Goal: Task Accomplishment & Management: Manage account settings

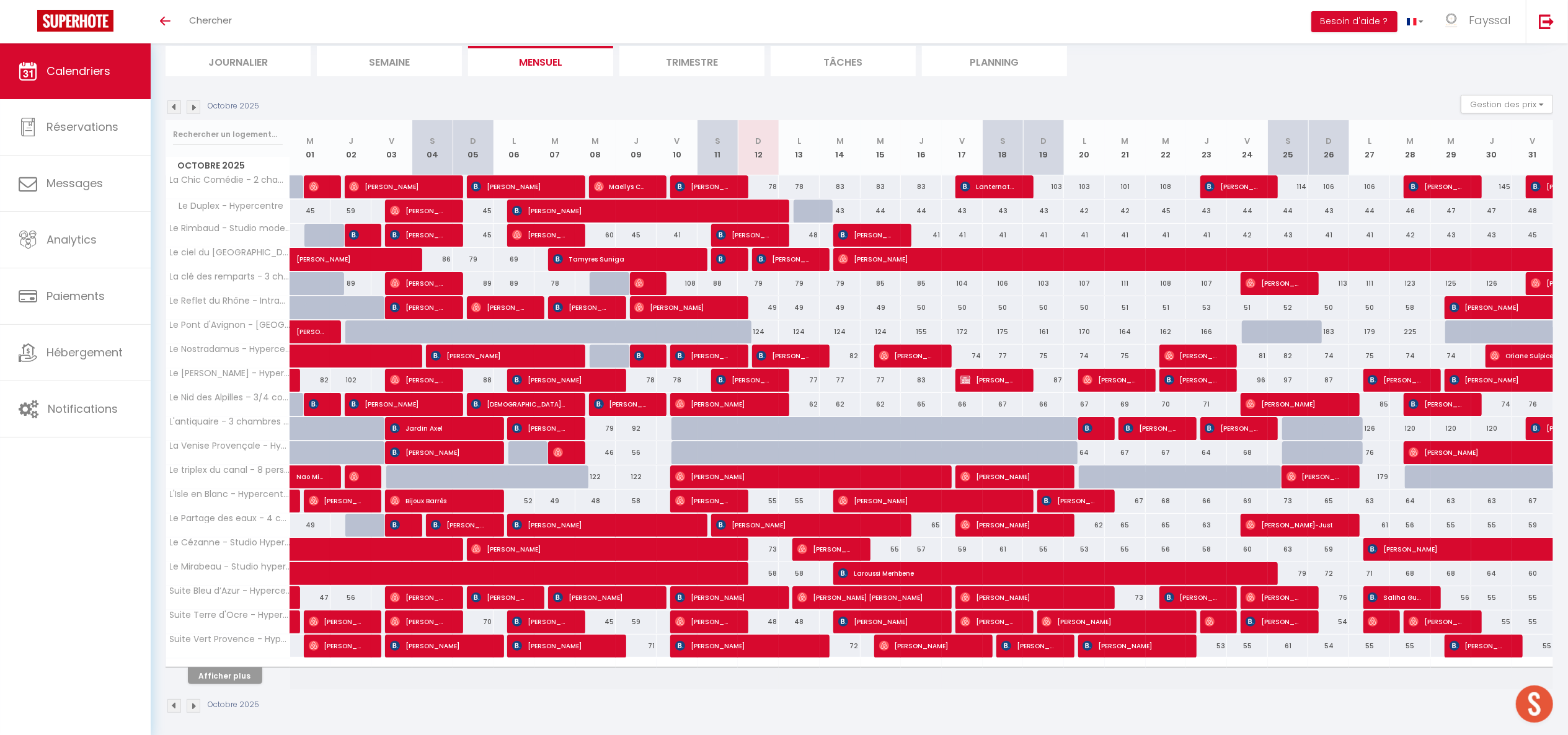
scroll to position [93, 0]
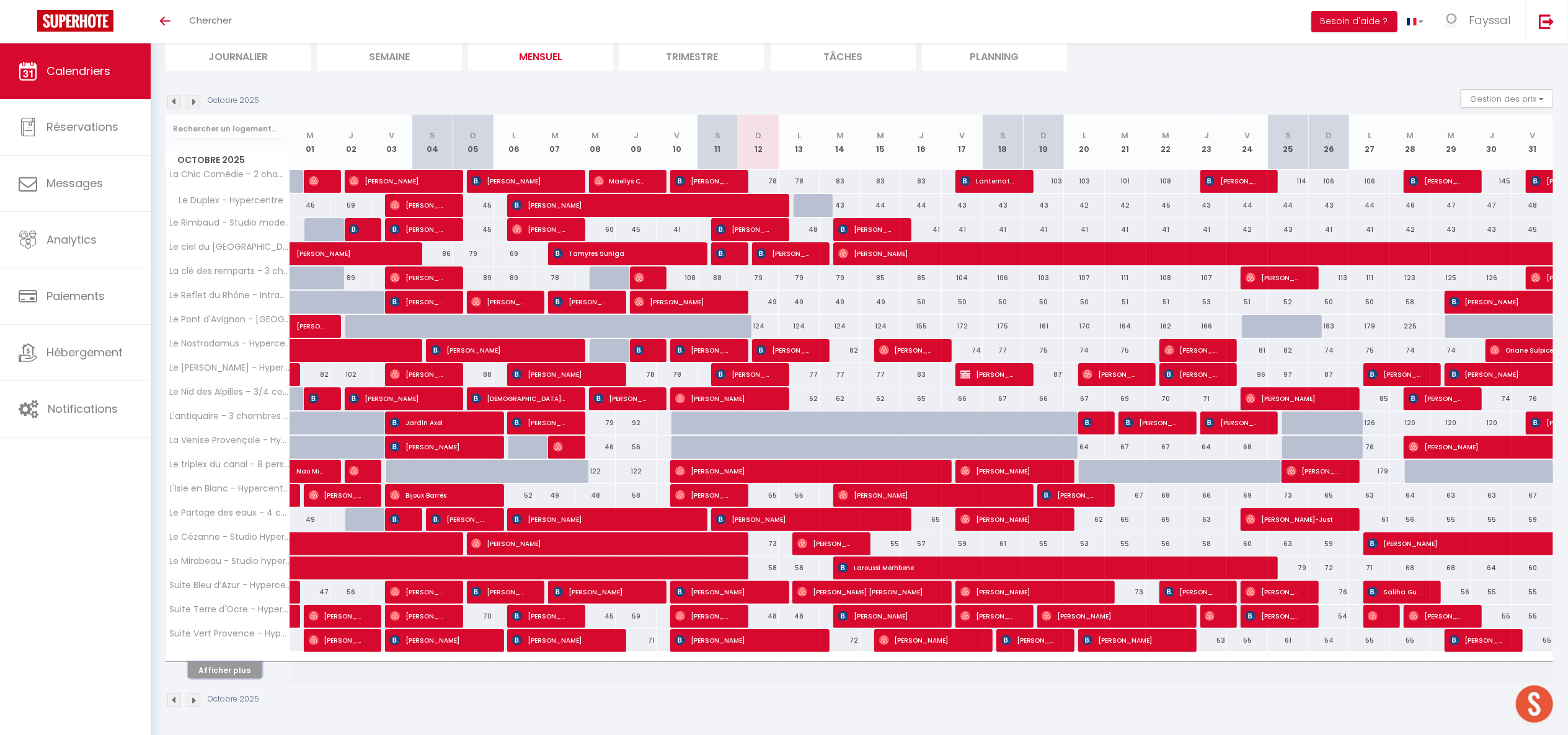
click at [249, 664] on button "Afficher plus" at bounding box center [226, 670] width 75 height 17
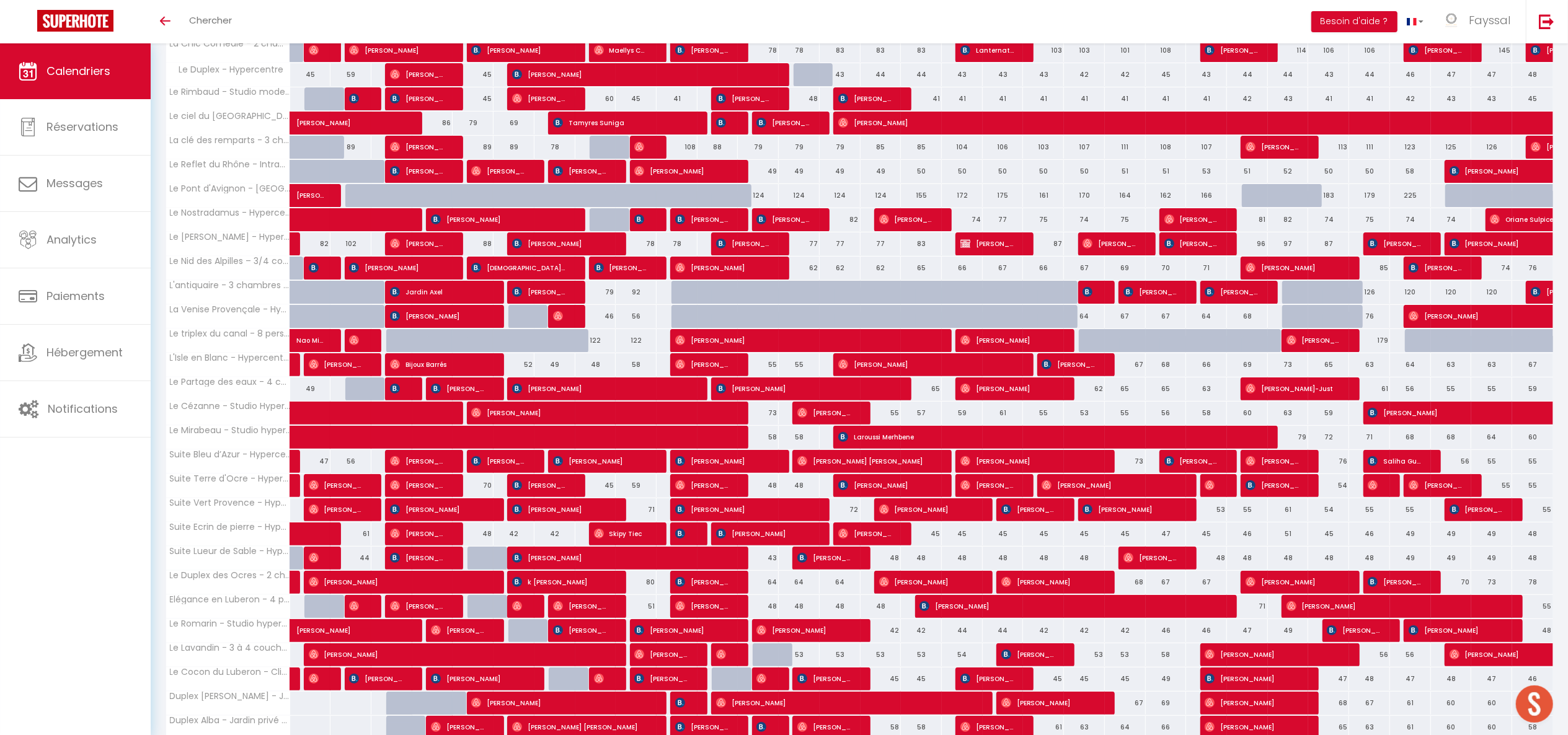
scroll to position [230, 0]
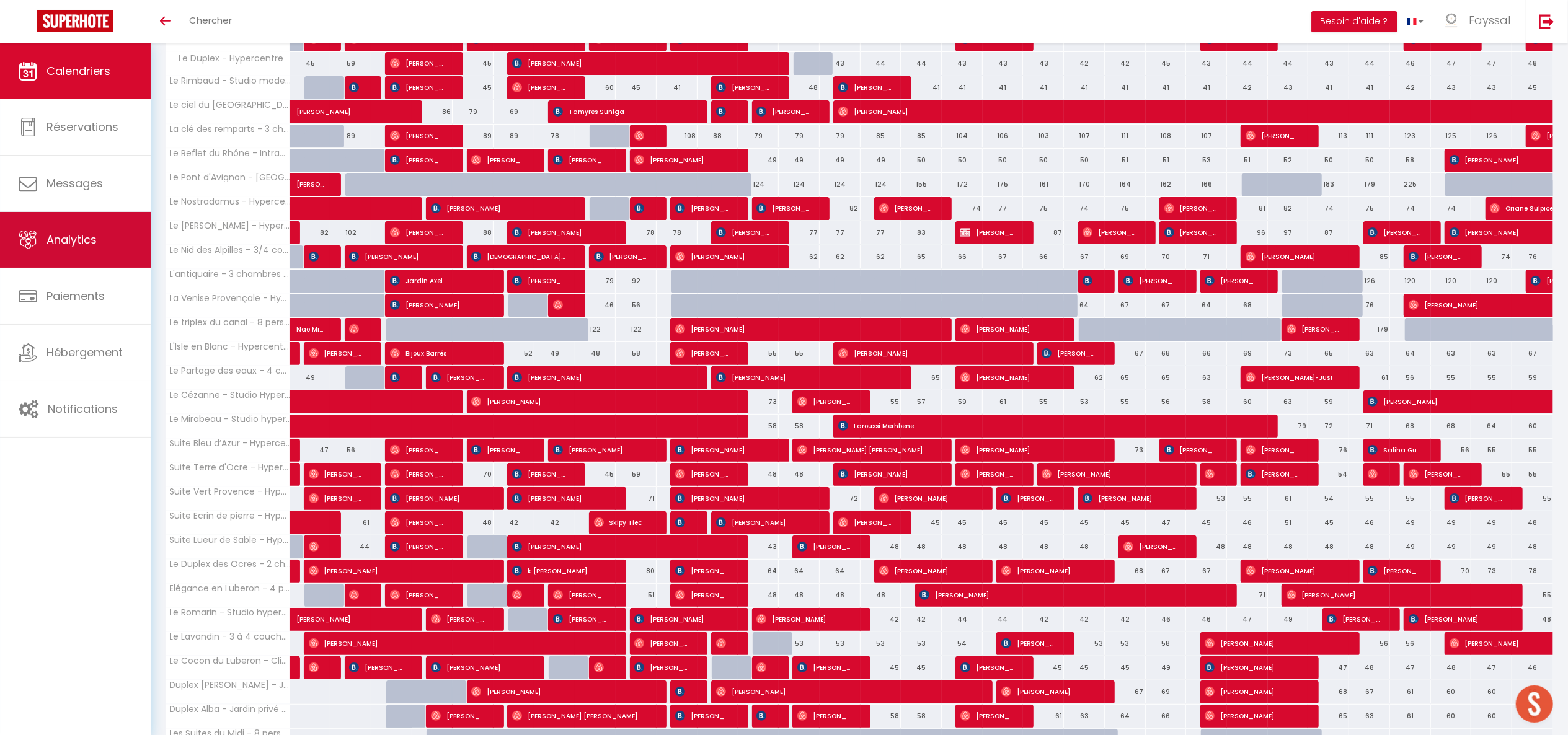
click at [55, 240] on span "Analytics" at bounding box center [71, 239] width 50 height 15
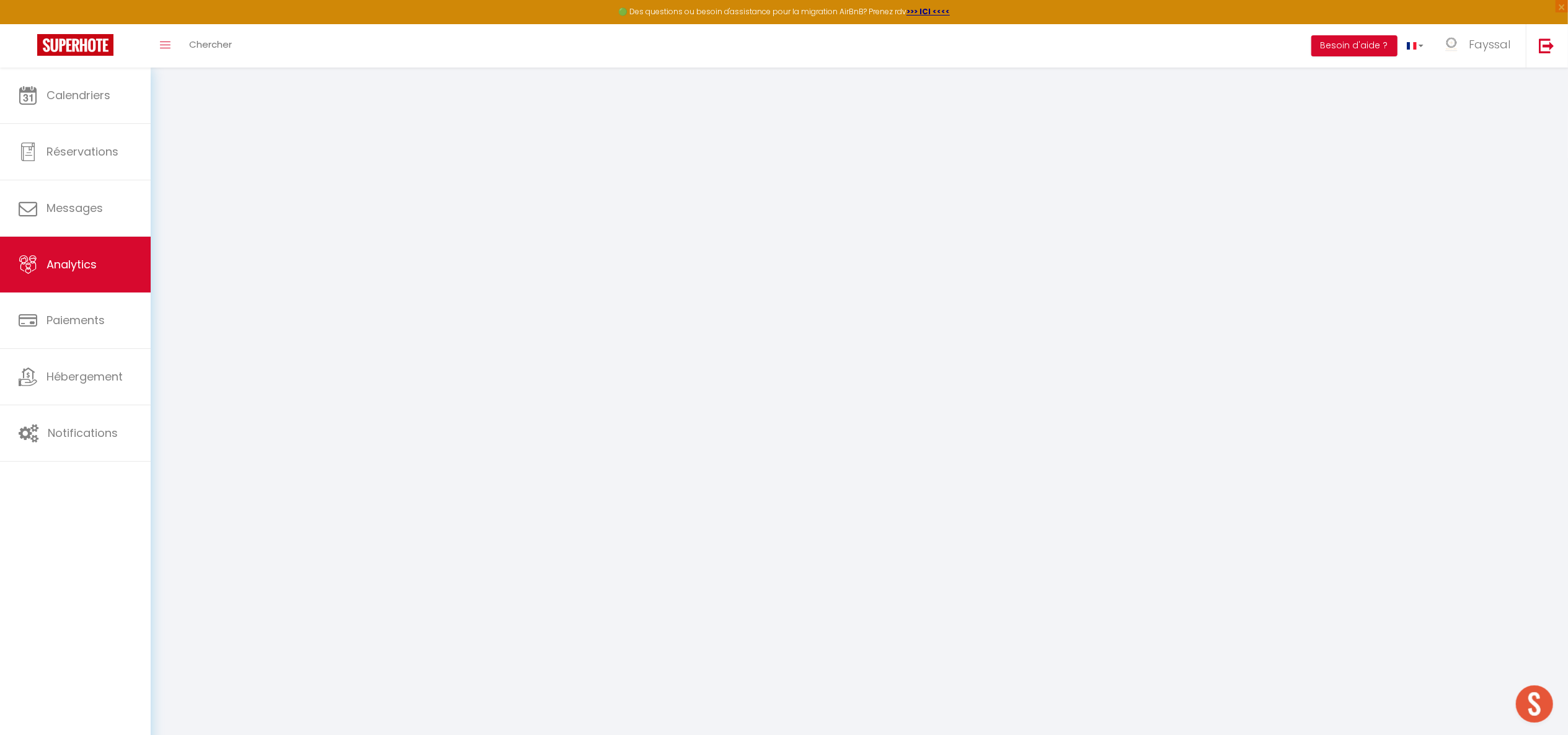
select select "2025"
select select "10"
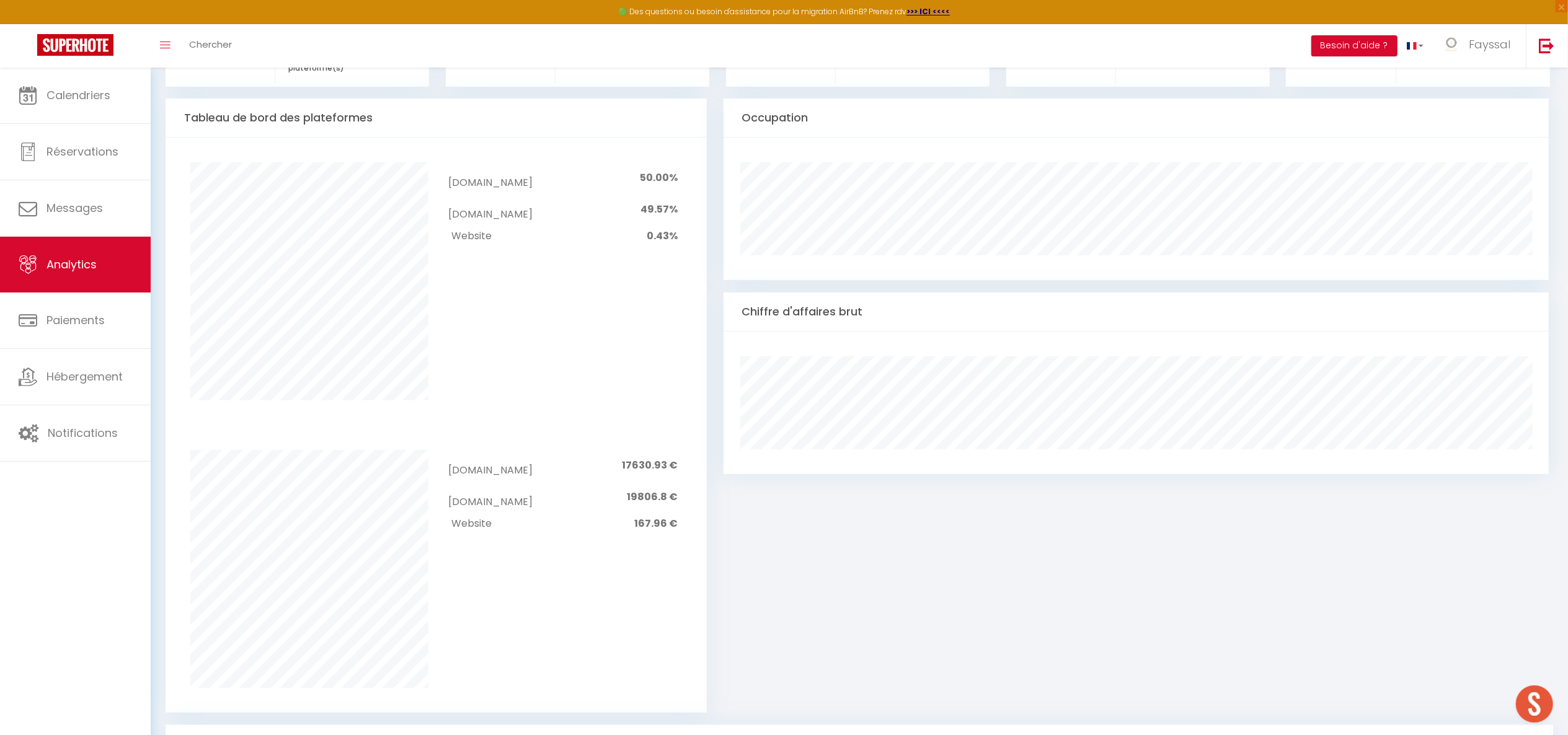
scroll to position [454, 0]
click at [88, 112] on link "Calendriers" at bounding box center [75, 95] width 151 height 56
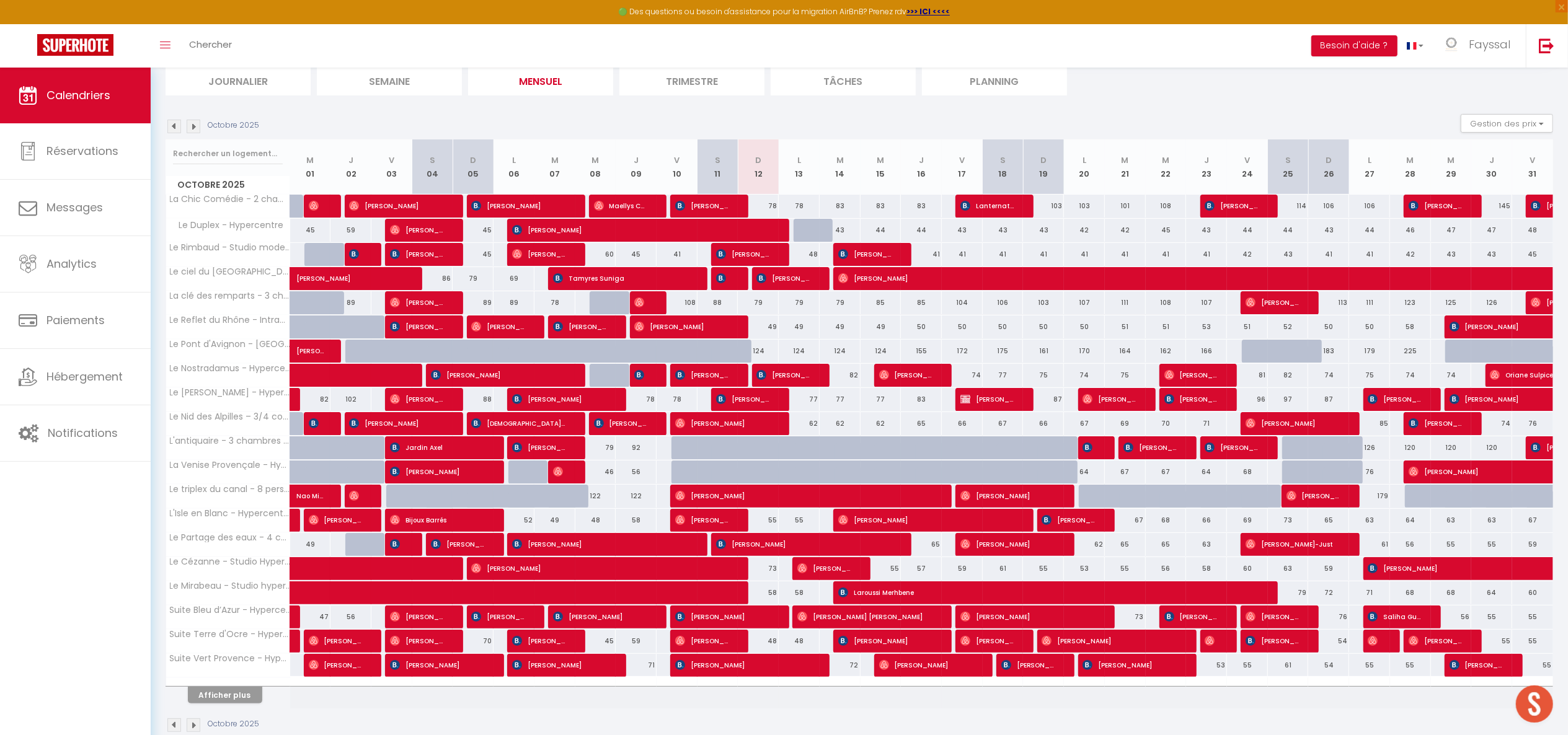
scroll to position [117, 0]
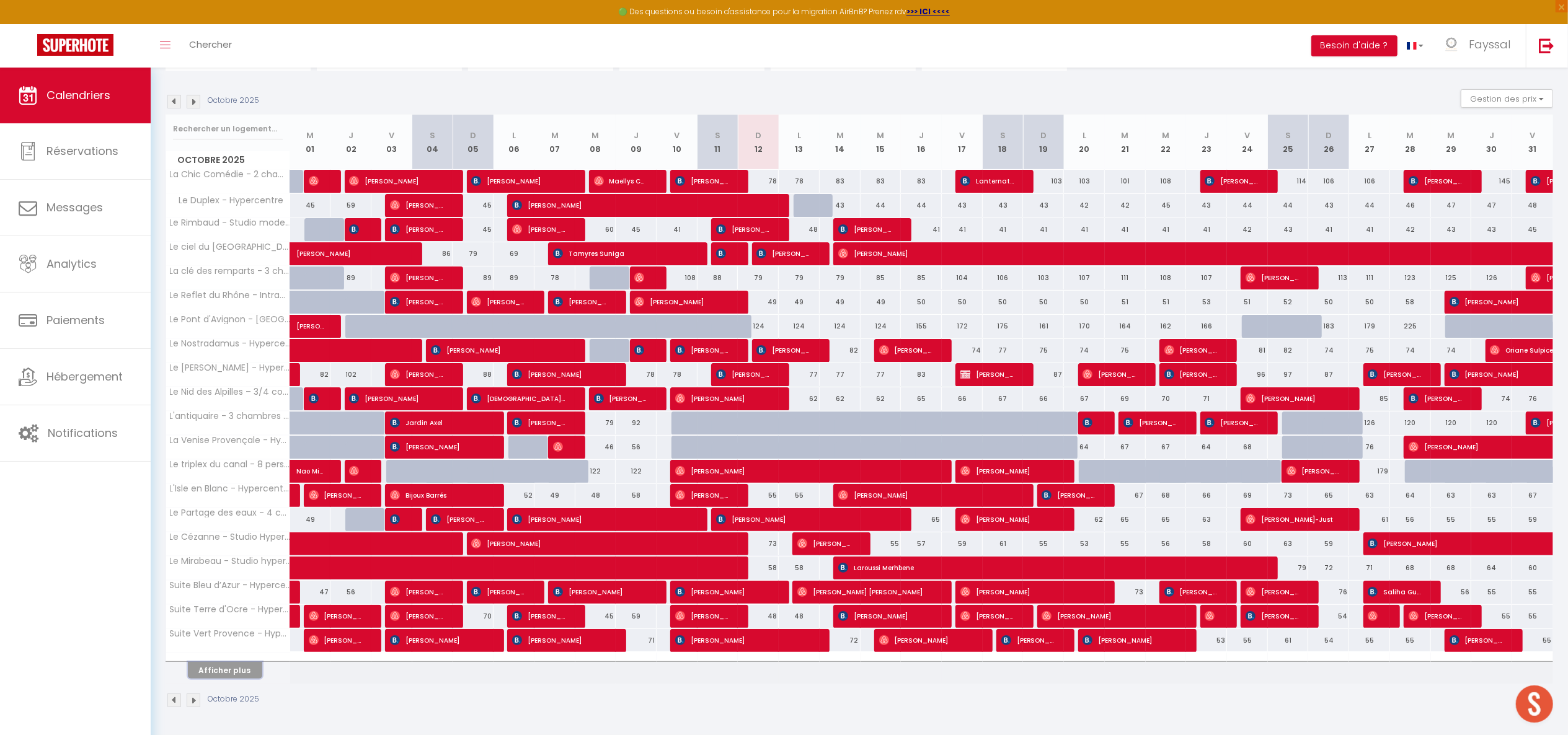
click at [242, 673] on button "Afficher plus" at bounding box center [226, 670] width 75 height 17
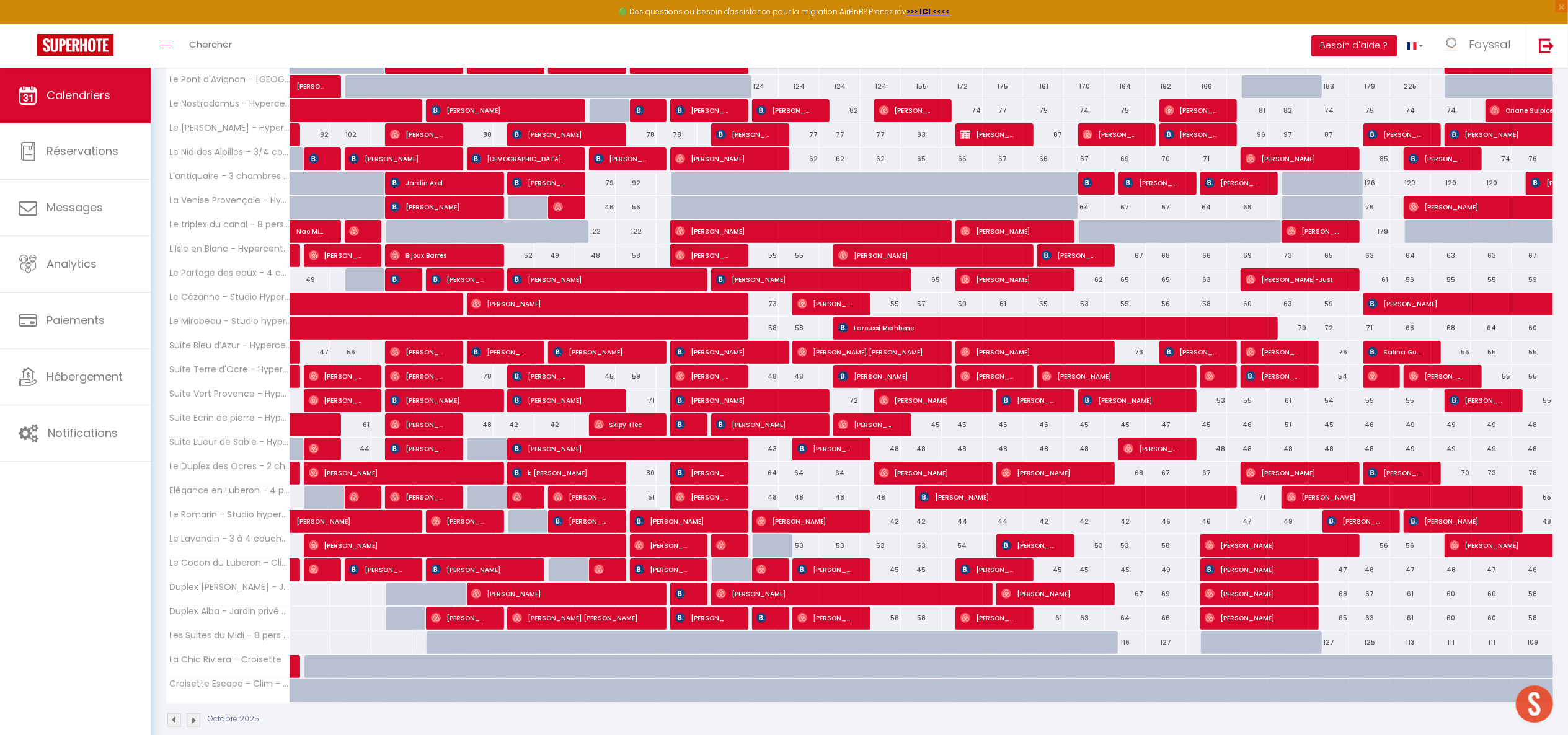
scroll to position [380, 0]
